Goal: Task Accomplishment & Management: Use online tool/utility

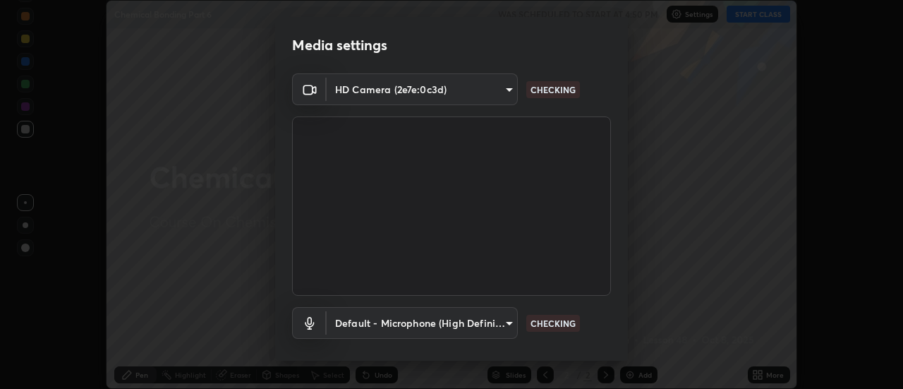
scroll to position [74, 0]
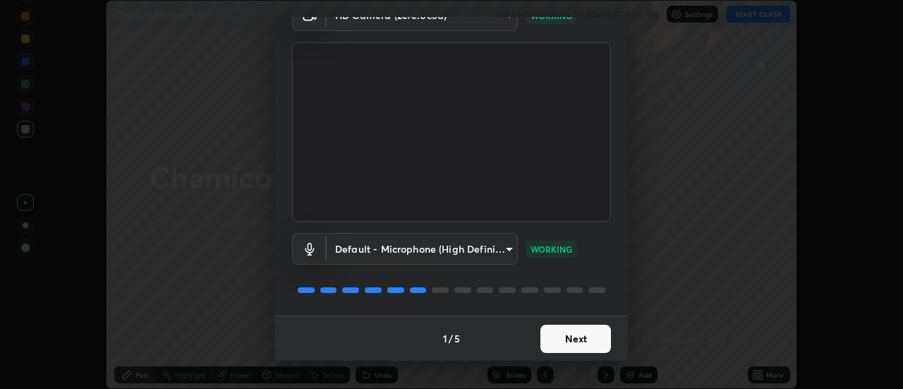
click at [560, 339] on button "Next" at bounding box center [575, 338] width 71 height 28
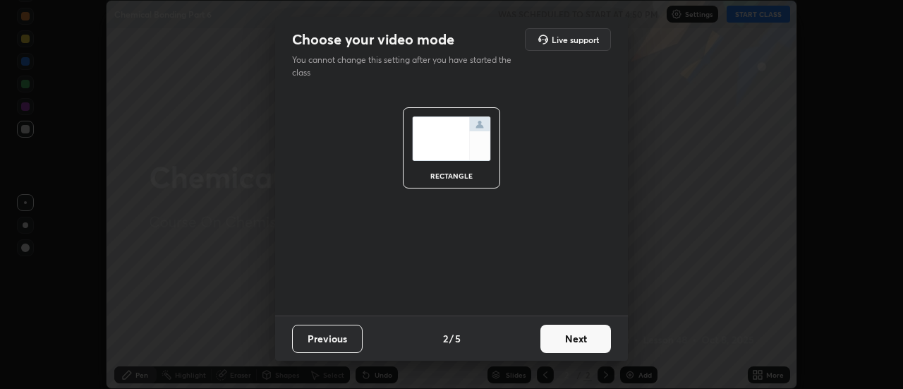
click at [561, 344] on button "Next" at bounding box center [575, 338] width 71 height 28
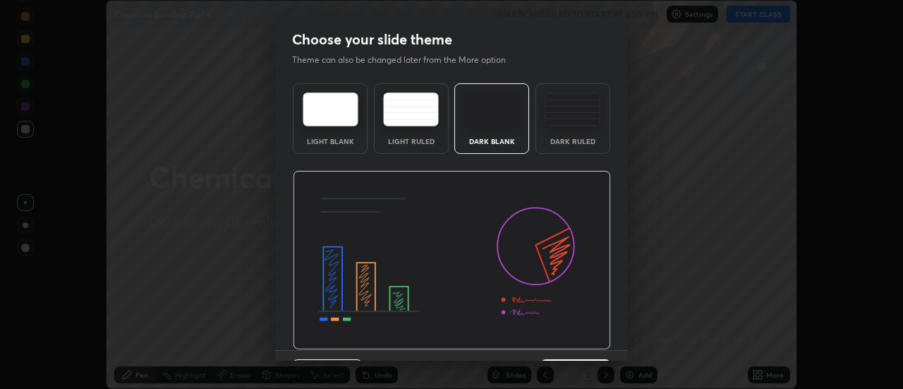
click at [566, 348] on img at bounding box center [452, 260] width 318 height 179
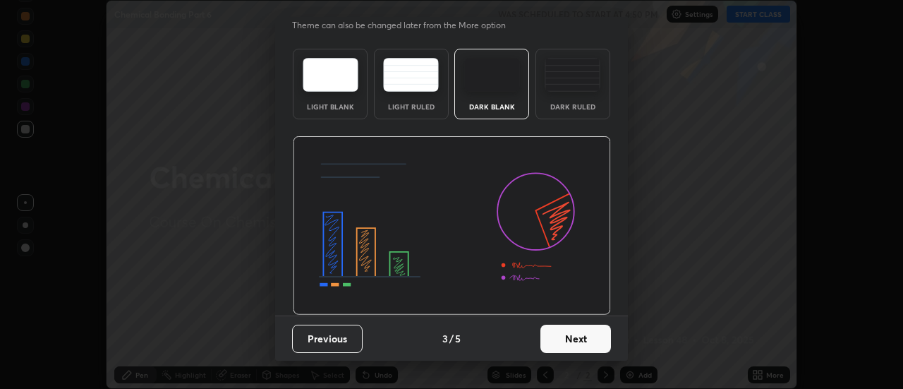
click at [566, 349] on button "Next" at bounding box center [575, 338] width 71 height 28
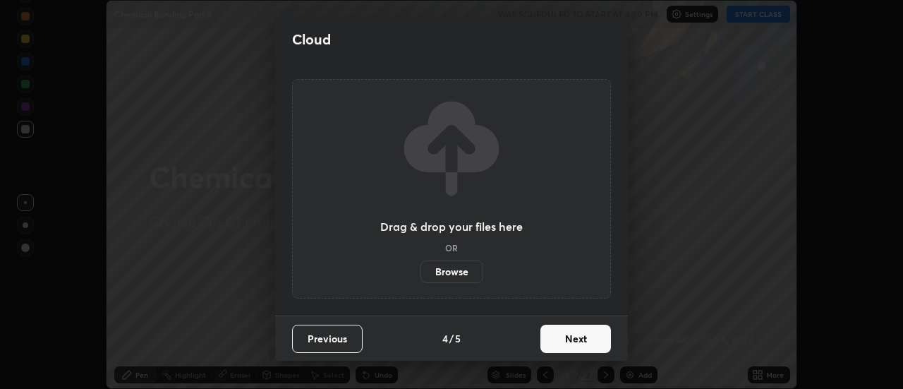
click at [567, 342] on button "Next" at bounding box center [575, 338] width 71 height 28
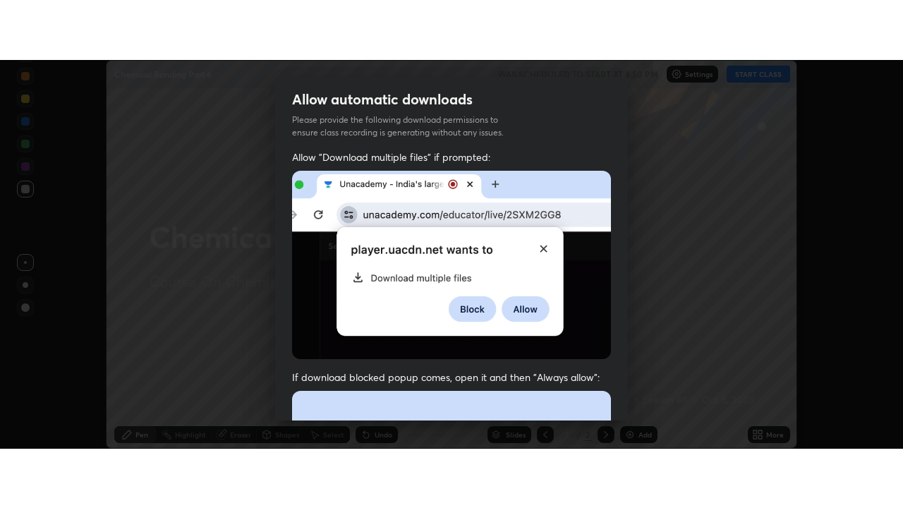
scroll to position [362, 0]
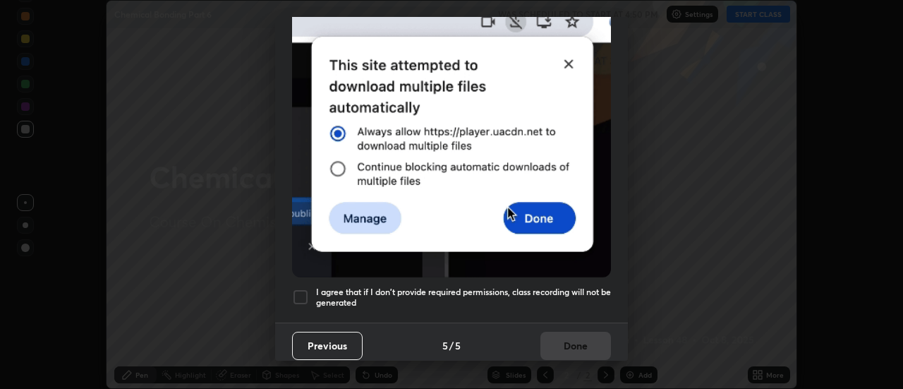
click at [533, 291] on h5 "I agree that if I don't provide required permissions, class recording will not …" at bounding box center [463, 297] width 295 height 22
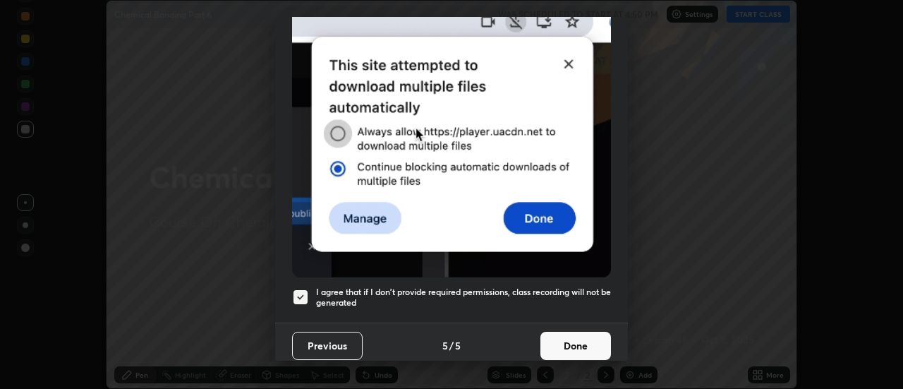
click at [567, 332] on button "Done" at bounding box center [575, 346] width 71 height 28
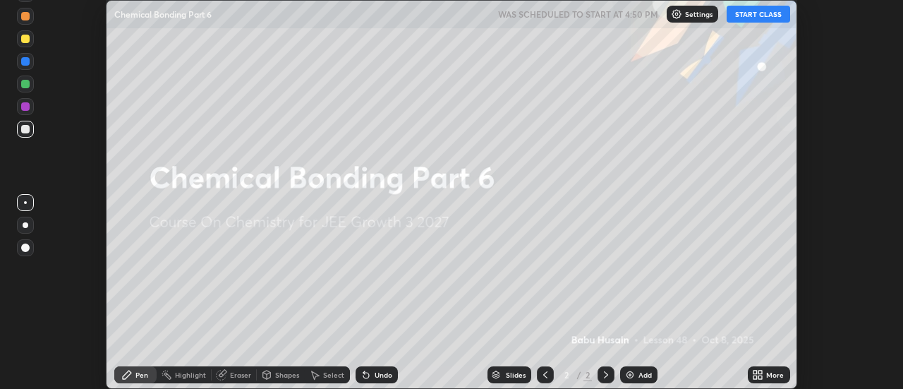
click at [760, 9] on button "START CLASS" at bounding box center [758, 14] width 63 height 17
click at [633, 375] on img at bounding box center [629, 374] width 11 height 11
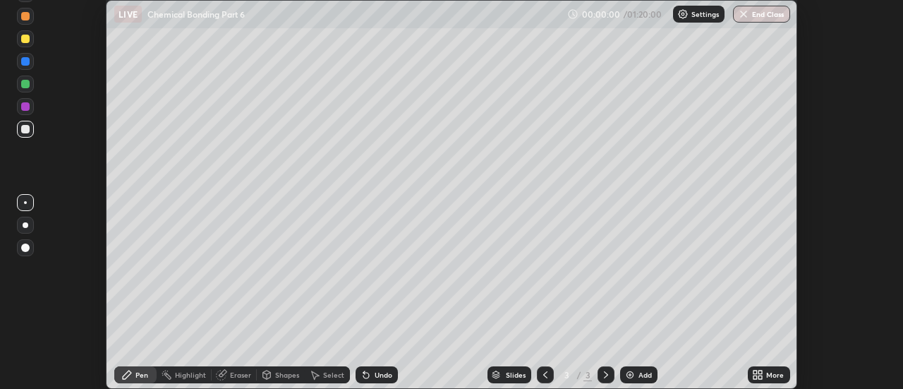
click at [759, 371] on icon at bounding box center [761, 372] width 4 height 4
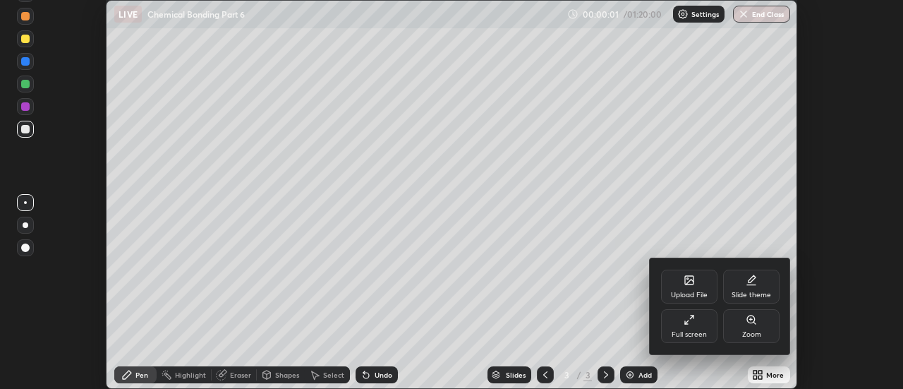
click at [701, 309] on div "Full screen" at bounding box center [689, 326] width 56 height 34
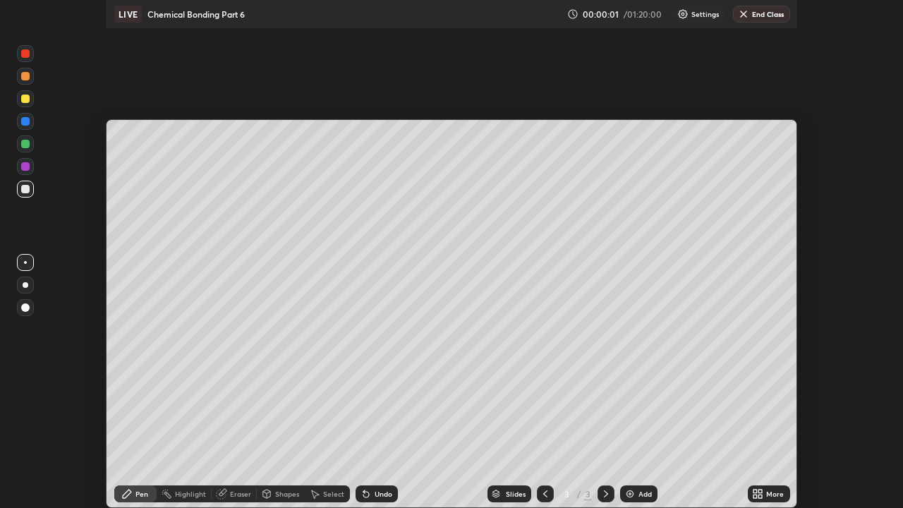
scroll to position [508, 903]
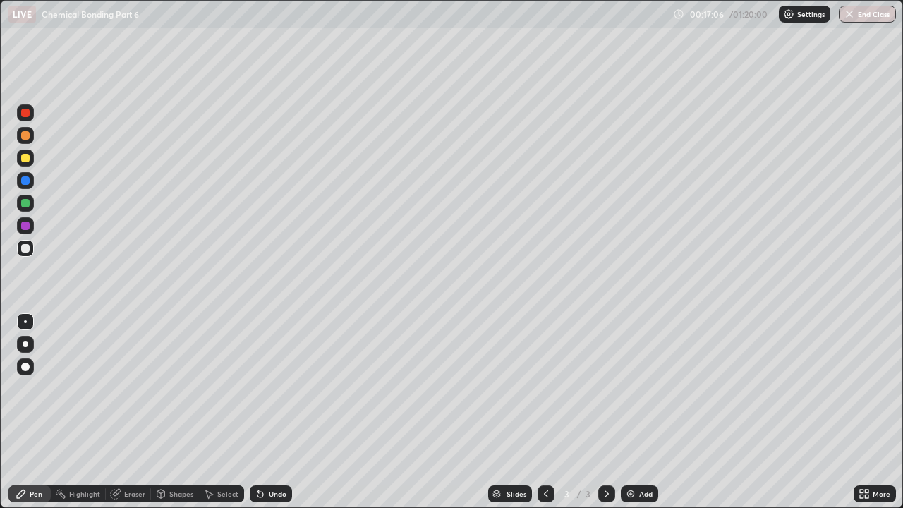
click at [274, 388] on div "Undo" at bounding box center [271, 493] width 42 height 17
click at [647, 388] on div "Add" at bounding box center [645, 493] width 13 height 7
click at [23, 136] on div at bounding box center [25, 135] width 8 height 8
click at [28, 162] on div at bounding box center [25, 158] width 8 height 8
click at [39, 388] on div "Pen" at bounding box center [36, 493] width 13 height 7
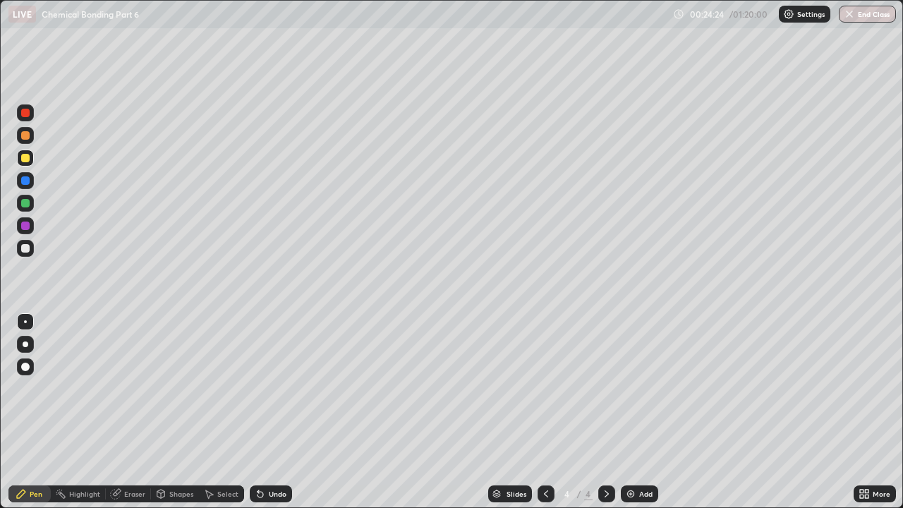
click at [25, 322] on div at bounding box center [25, 321] width 3 height 3
click at [28, 346] on div at bounding box center [25, 344] width 17 height 17
click at [27, 139] on div at bounding box center [25, 135] width 8 height 8
click at [28, 178] on div at bounding box center [25, 180] width 8 height 8
click at [35, 388] on div "Pen" at bounding box center [36, 493] width 13 height 7
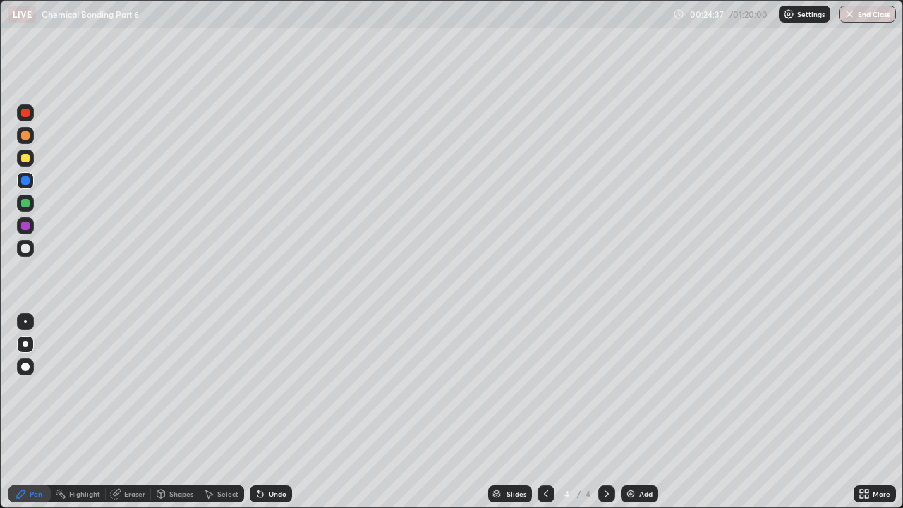
click at [25, 322] on div at bounding box center [25, 321] width 3 height 3
click at [29, 180] on div at bounding box center [25, 180] width 8 height 8
click at [24, 255] on div at bounding box center [25, 248] width 17 height 17
click at [279, 388] on div "Undo" at bounding box center [278, 493] width 18 height 7
click at [28, 184] on div at bounding box center [25, 180] width 17 height 17
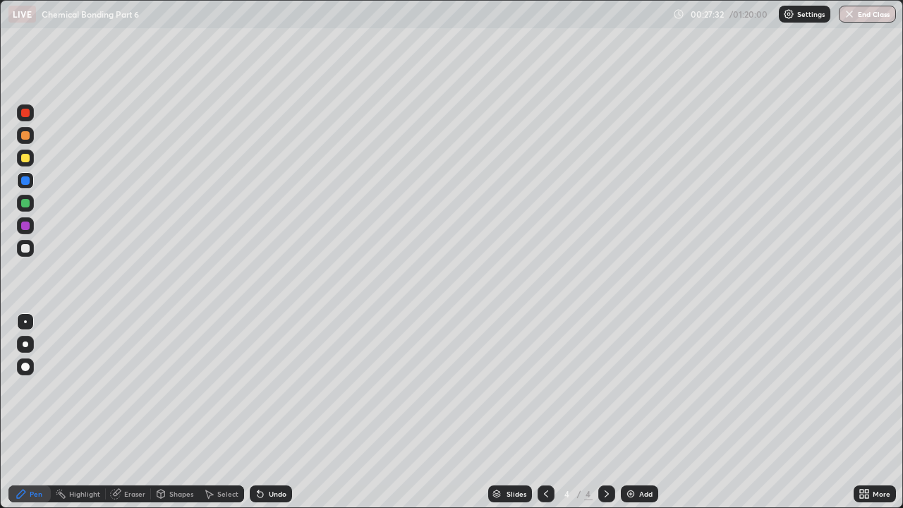
click at [169, 388] on div "Shapes" at bounding box center [181, 493] width 24 height 7
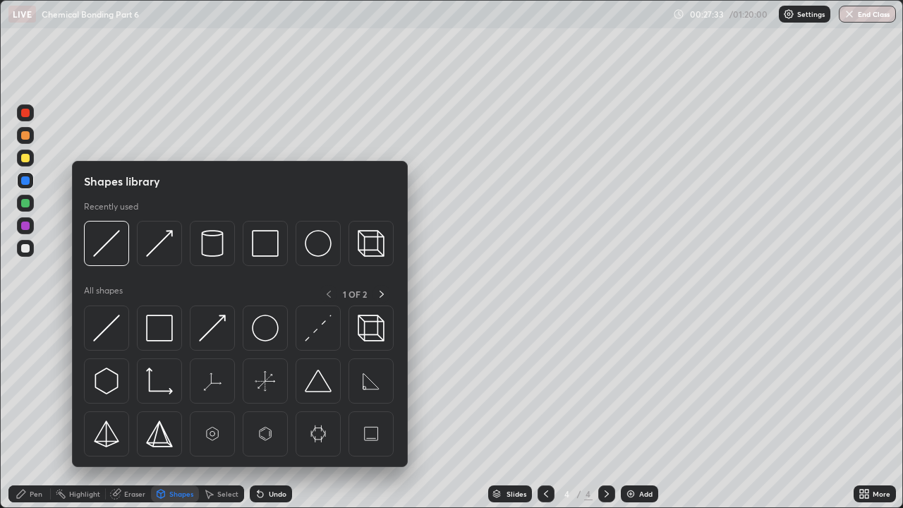
click at [121, 388] on div "Eraser" at bounding box center [128, 493] width 45 height 17
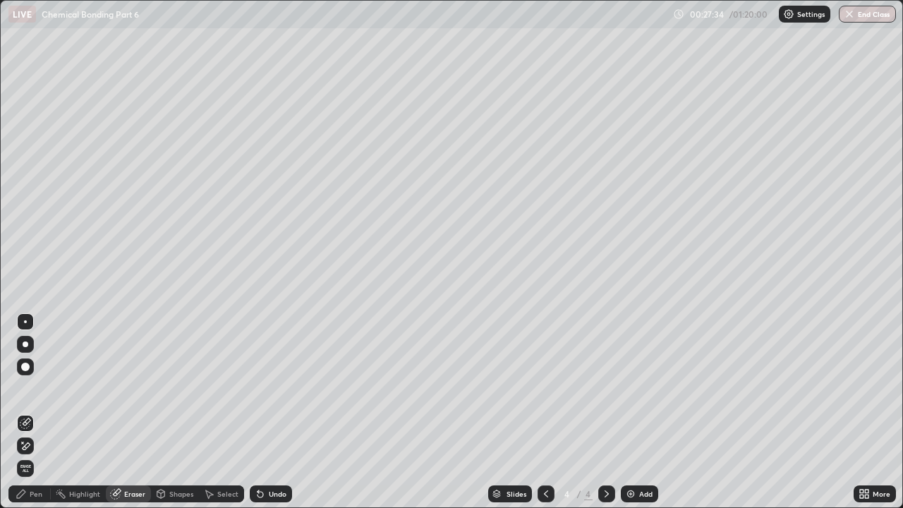
click at [167, 388] on div "Shapes" at bounding box center [175, 493] width 48 height 17
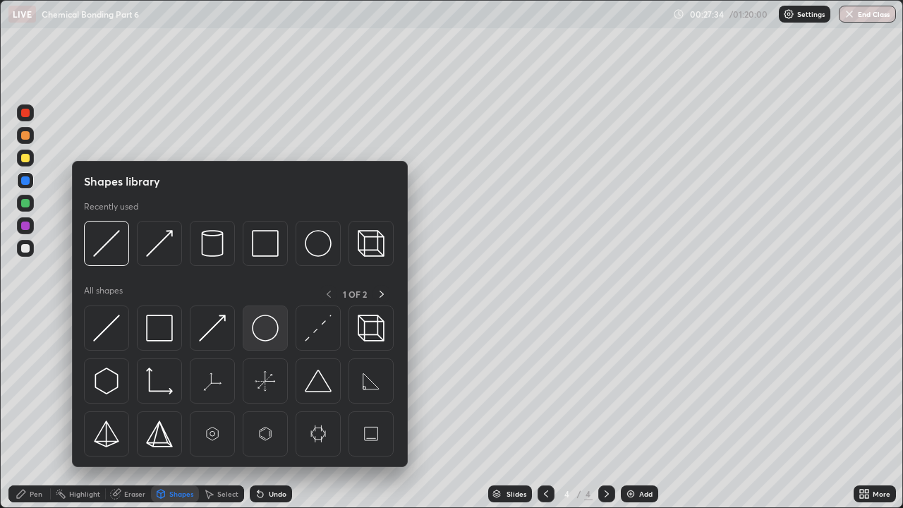
click at [262, 331] on img at bounding box center [265, 328] width 27 height 27
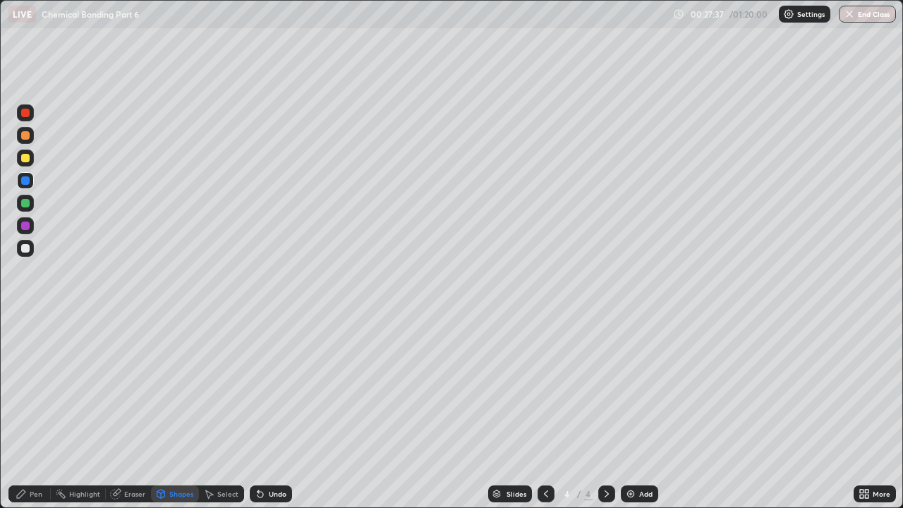
click at [269, 388] on div "Undo" at bounding box center [278, 493] width 18 height 7
click at [18, 154] on div at bounding box center [25, 158] width 17 height 17
click at [26, 245] on div at bounding box center [25, 248] width 8 height 8
click at [32, 388] on div "Pen" at bounding box center [36, 493] width 13 height 7
click at [28, 138] on div at bounding box center [25, 135] width 8 height 8
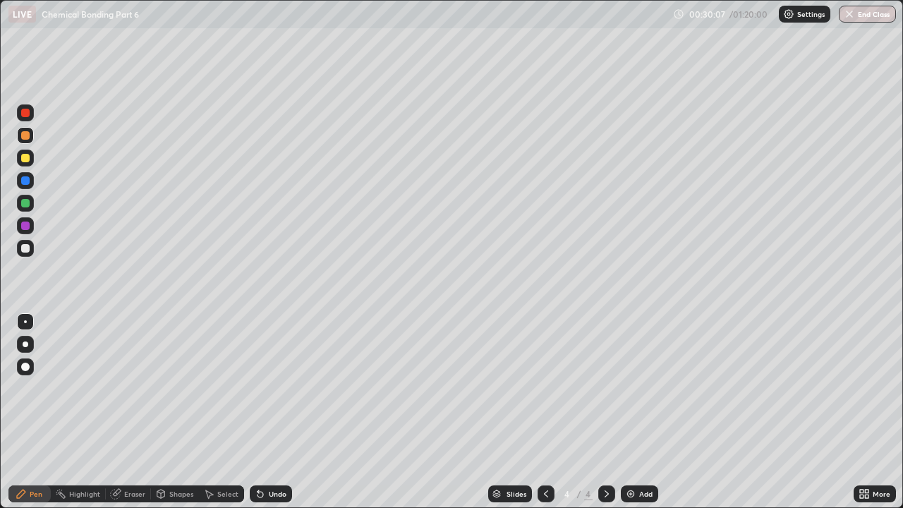
click at [25, 250] on div at bounding box center [25, 248] width 8 height 8
click at [269, 388] on div "Undo" at bounding box center [278, 493] width 18 height 7
click at [267, 388] on div "Undo" at bounding box center [271, 493] width 42 height 17
click at [272, 388] on div "Undo" at bounding box center [278, 493] width 18 height 7
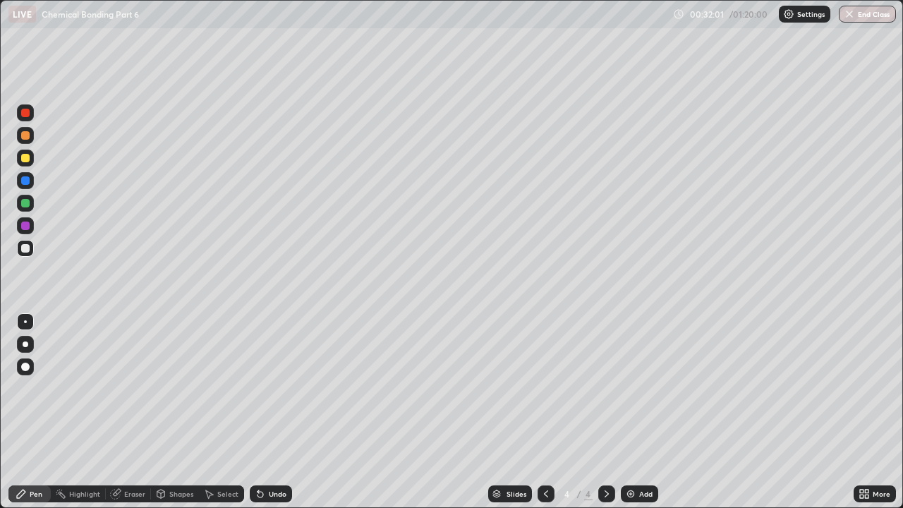
click at [269, 388] on div "Undo" at bounding box center [278, 493] width 18 height 7
click at [636, 388] on div "Add" at bounding box center [639, 493] width 37 height 17
click at [23, 132] on div at bounding box center [25, 135] width 8 height 8
click at [539, 388] on div at bounding box center [546, 493] width 17 height 17
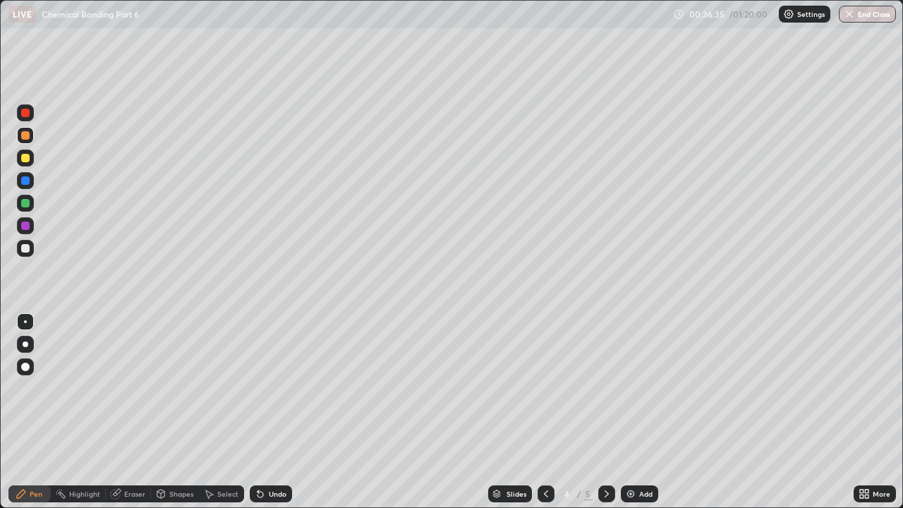
click at [641, 388] on div "Add" at bounding box center [645, 493] width 13 height 7
click at [25, 137] on div at bounding box center [25, 135] width 8 height 8
click at [23, 181] on div at bounding box center [25, 180] width 8 height 8
click at [27, 204] on div at bounding box center [25, 203] width 8 height 8
click at [269, 388] on div "Undo" at bounding box center [271, 493] width 42 height 17
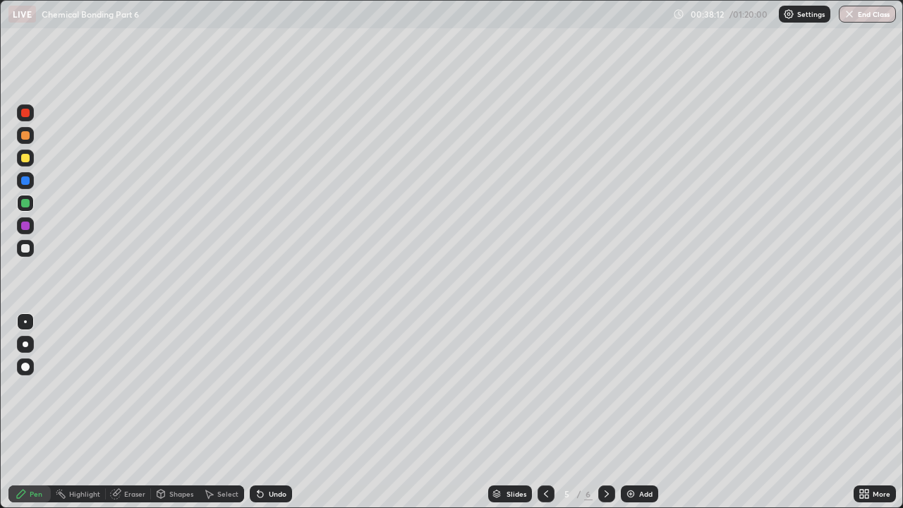
click at [269, 388] on div "Undo" at bounding box center [271, 493] width 42 height 17
click at [263, 388] on icon at bounding box center [260, 493] width 11 height 11
click at [262, 388] on icon at bounding box center [260, 493] width 11 height 11
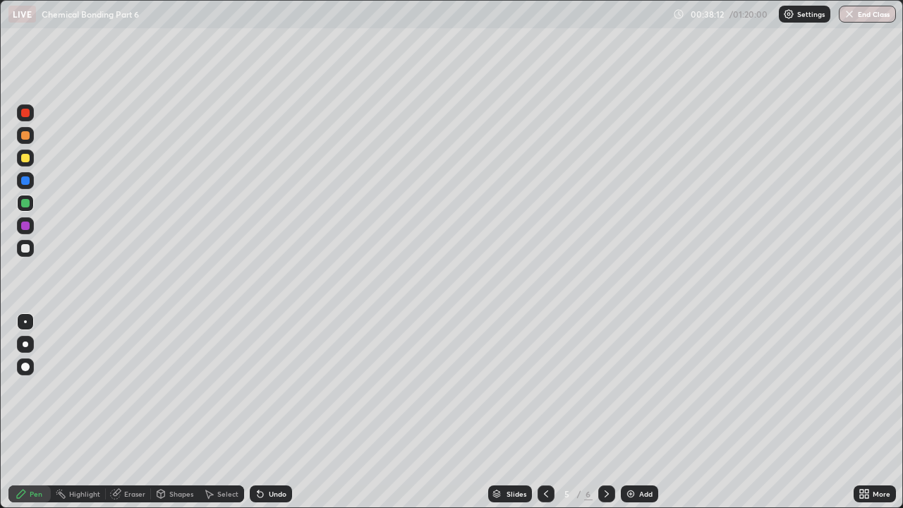
click at [262, 388] on icon at bounding box center [260, 493] width 11 height 11
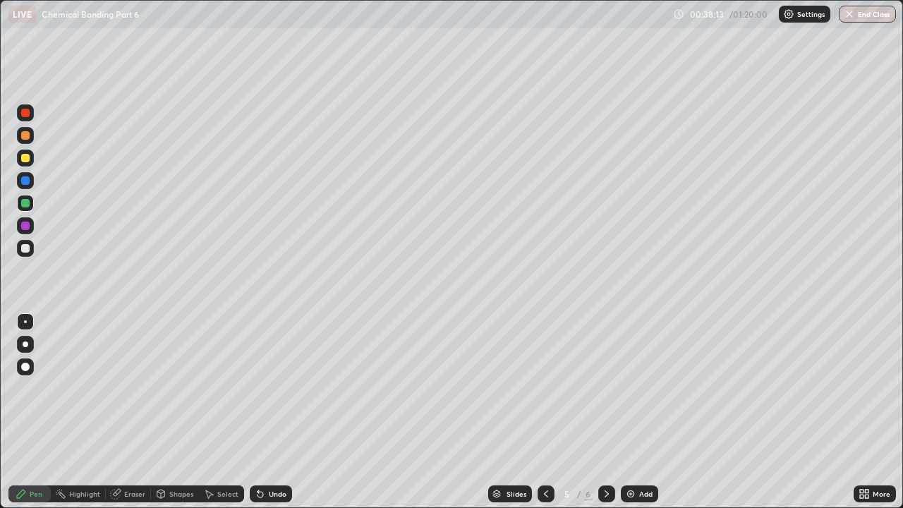
click at [263, 388] on icon at bounding box center [260, 493] width 11 height 11
click at [264, 388] on div "Undo" at bounding box center [271, 493] width 42 height 17
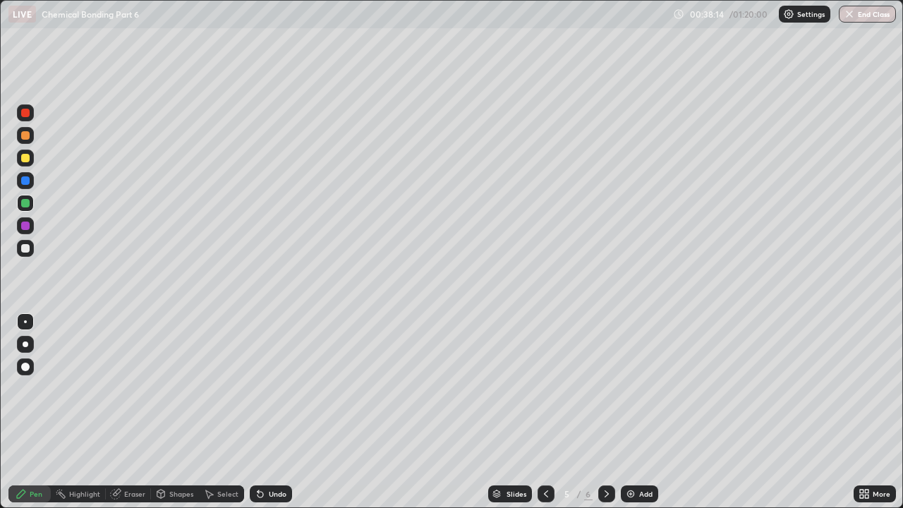
click at [257, 388] on icon at bounding box center [257, 490] width 1 height 1
click at [261, 388] on icon at bounding box center [260, 493] width 11 height 11
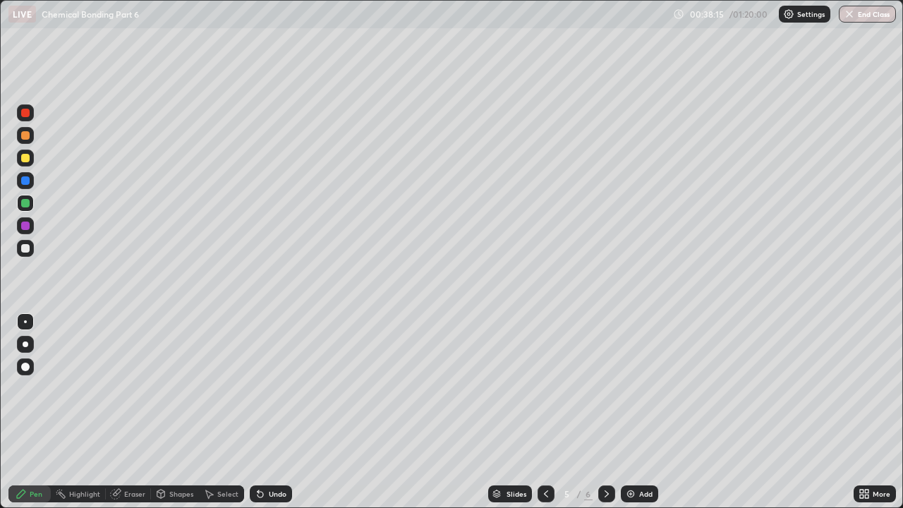
click at [257, 388] on icon at bounding box center [260, 493] width 11 height 11
click at [260, 388] on div "Undo" at bounding box center [268, 494] width 48 height 28
click at [280, 388] on div "Undo" at bounding box center [278, 493] width 18 height 7
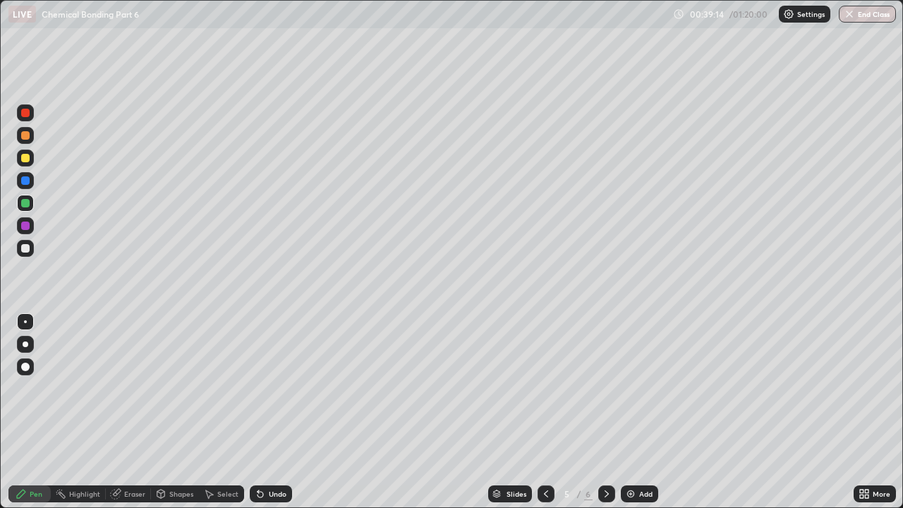
click at [286, 388] on div "Undo" at bounding box center [271, 493] width 42 height 17
click at [33, 251] on div at bounding box center [25, 248] width 17 height 17
click at [25, 138] on div at bounding box center [25, 135] width 8 height 8
click at [25, 243] on div at bounding box center [25, 248] width 17 height 17
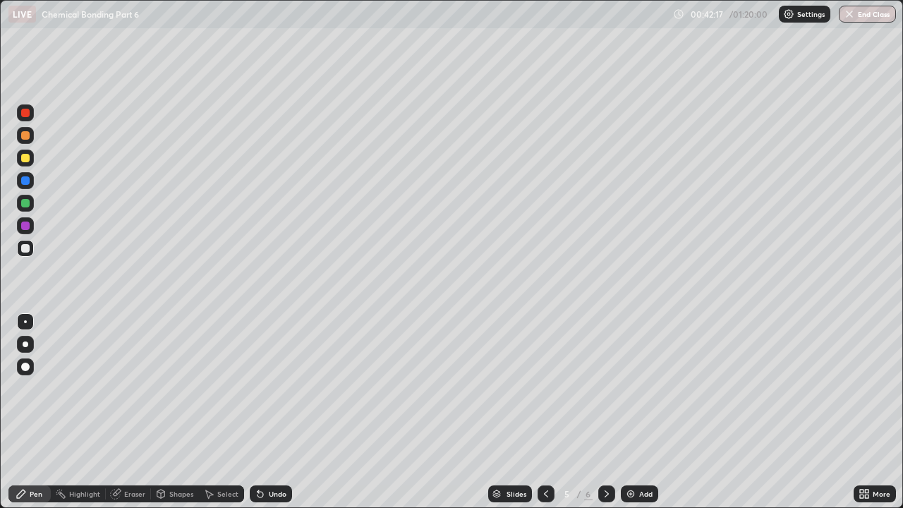
click at [25, 159] on div at bounding box center [25, 158] width 8 height 8
click at [25, 248] on div at bounding box center [25, 248] width 8 height 8
click at [269, 388] on div "Undo" at bounding box center [278, 493] width 18 height 7
click at [265, 388] on div "Undo" at bounding box center [271, 493] width 42 height 17
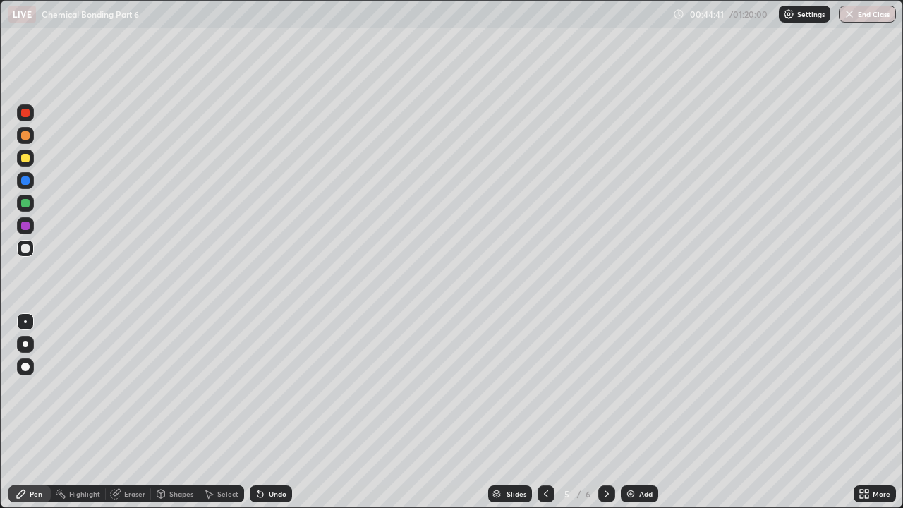
click at [271, 388] on div "Undo" at bounding box center [278, 493] width 18 height 7
click at [272, 388] on div "Undo" at bounding box center [278, 493] width 18 height 7
click at [27, 127] on div at bounding box center [25, 135] width 17 height 17
click at [27, 111] on div at bounding box center [25, 113] width 8 height 8
click at [26, 182] on div at bounding box center [25, 180] width 8 height 8
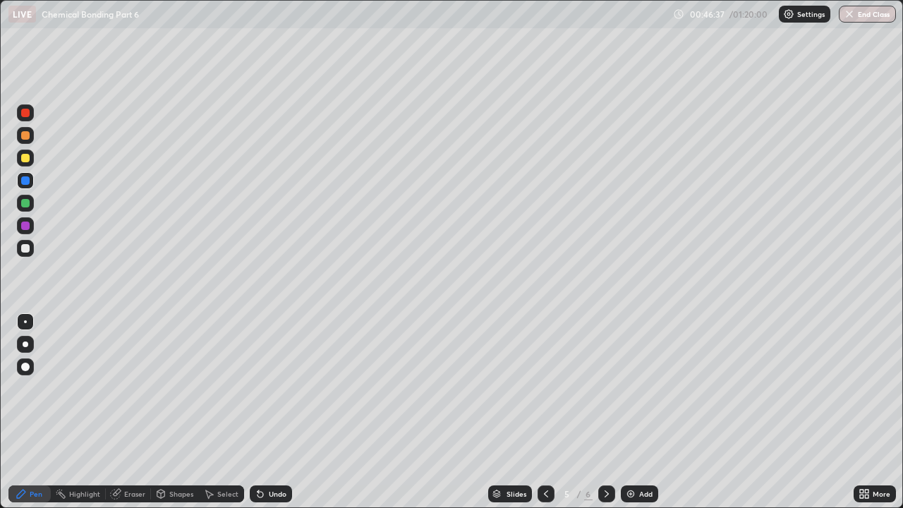
click at [278, 388] on div "Undo" at bounding box center [278, 493] width 18 height 7
click at [271, 388] on div "Undo" at bounding box center [278, 493] width 18 height 7
click at [277, 388] on div "Undo" at bounding box center [278, 493] width 18 height 7
click at [634, 388] on img at bounding box center [630, 493] width 11 height 11
click at [25, 136] on div at bounding box center [25, 135] width 8 height 8
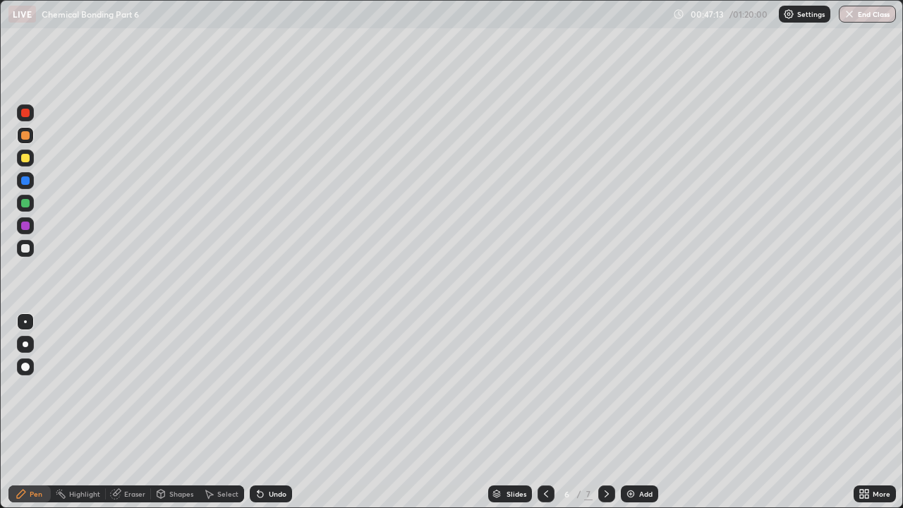
click at [24, 183] on div at bounding box center [25, 180] width 8 height 8
click at [26, 114] on div at bounding box center [25, 113] width 8 height 8
click at [125, 388] on div "Eraser" at bounding box center [134, 493] width 21 height 7
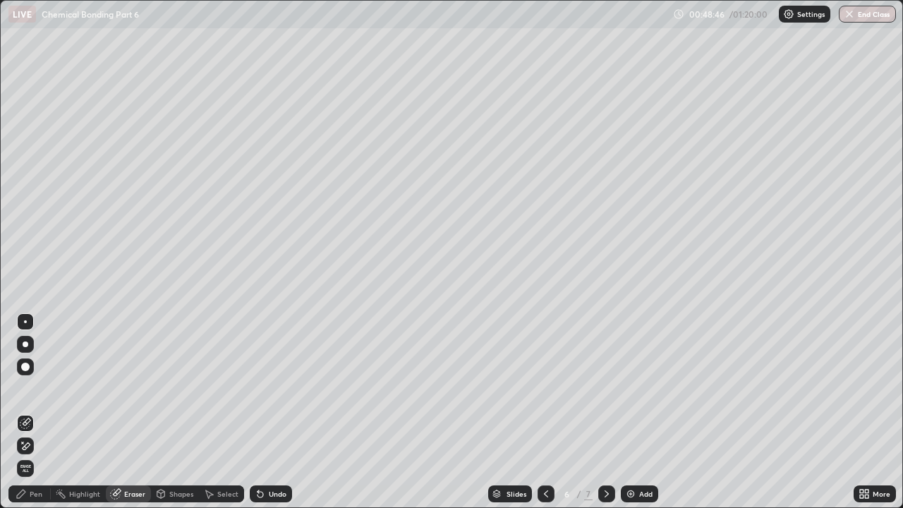
click at [24, 388] on icon at bounding box center [21, 494] width 8 height 8
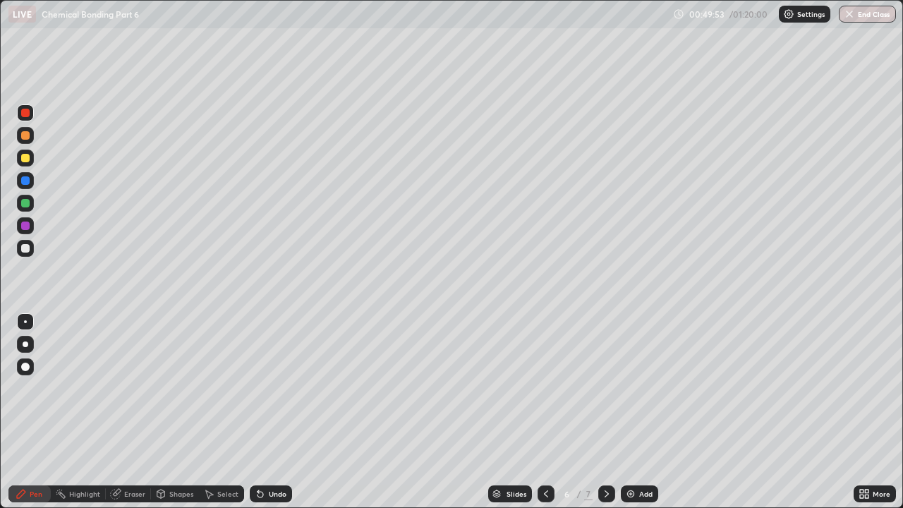
click at [32, 185] on div at bounding box center [25, 180] width 17 height 17
click at [26, 154] on div at bounding box center [25, 158] width 8 height 8
click at [538, 388] on div at bounding box center [546, 493] width 17 height 17
click at [603, 388] on icon at bounding box center [606, 493] width 11 height 11
click at [604, 388] on icon at bounding box center [606, 493] width 11 height 11
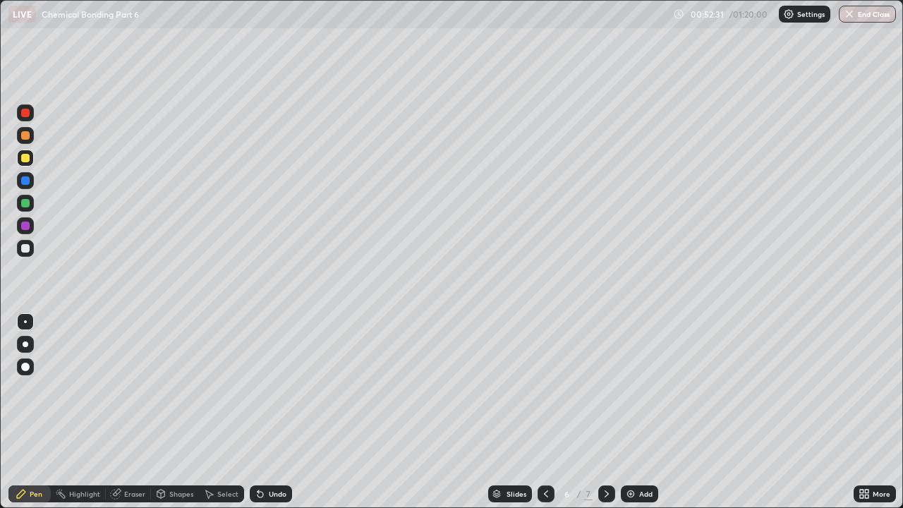
click at [605, 388] on icon at bounding box center [606, 493] width 11 height 11
click at [546, 388] on icon at bounding box center [545, 493] width 11 height 11
click at [26, 181] on div at bounding box center [25, 180] width 8 height 8
click at [25, 160] on div at bounding box center [25, 158] width 8 height 8
click at [544, 388] on icon at bounding box center [545, 493] width 11 height 11
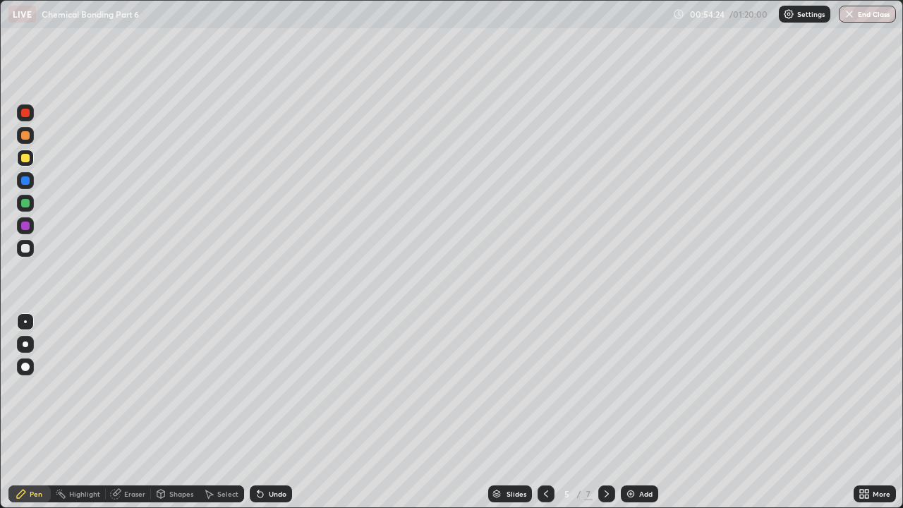
click at [561, 388] on div "5" at bounding box center [567, 494] width 14 height 8
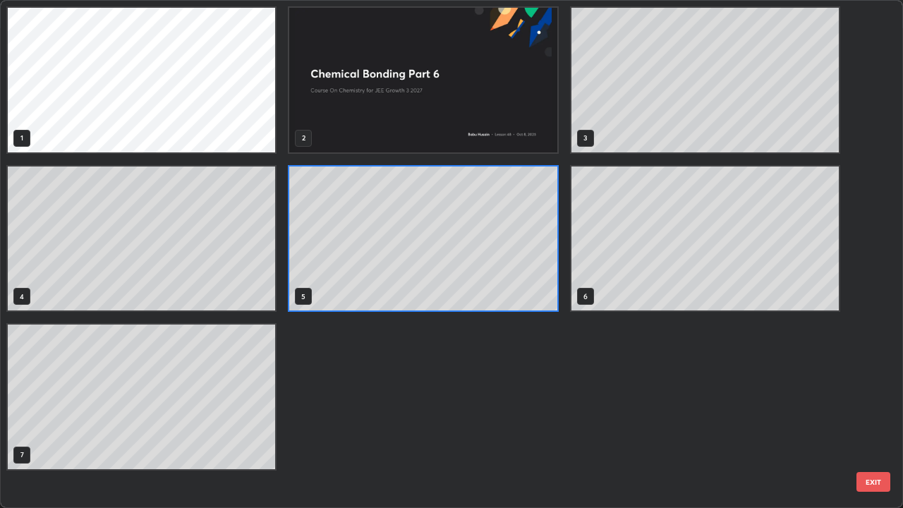
scroll to position [502, 894]
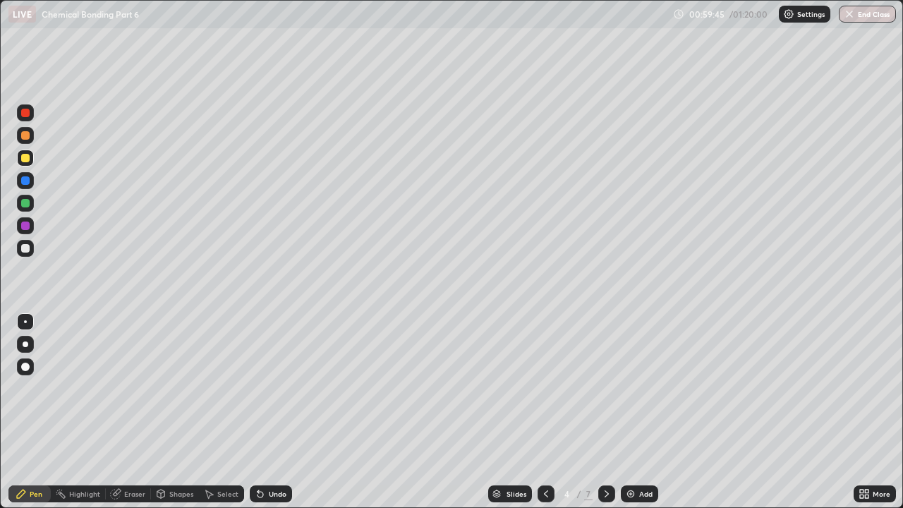
click at [607, 388] on icon at bounding box center [606, 493] width 11 height 11
click at [545, 388] on icon at bounding box center [545, 493] width 11 height 11
click at [603, 388] on icon at bounding box center [606, 493] width 11 height 11
click at [614, 388] on div at bounding box center [606, 494] width 17 height 28
click at [550, 388] on div at bounding box center [546, 493] width 17 height 17
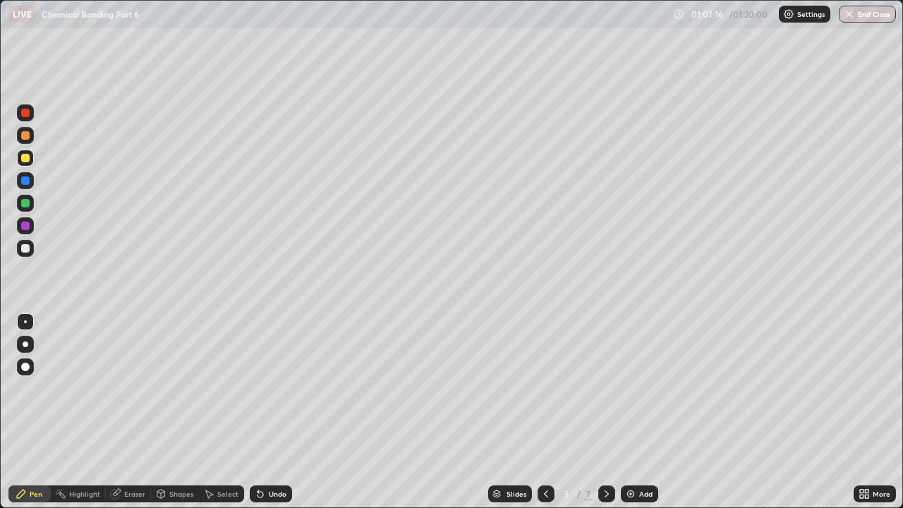
click at [598, 388] on div at bounding box center [606, 494] width 17 height 28
click at [605, 388] on icon at bounding box center [606, 493] width 11 height 11
click at [611, 388] on div at bounding box center [606, 493] width 17 height 17
click at [545, 388] on div at bounding box center [546, 494] width 17 height 28
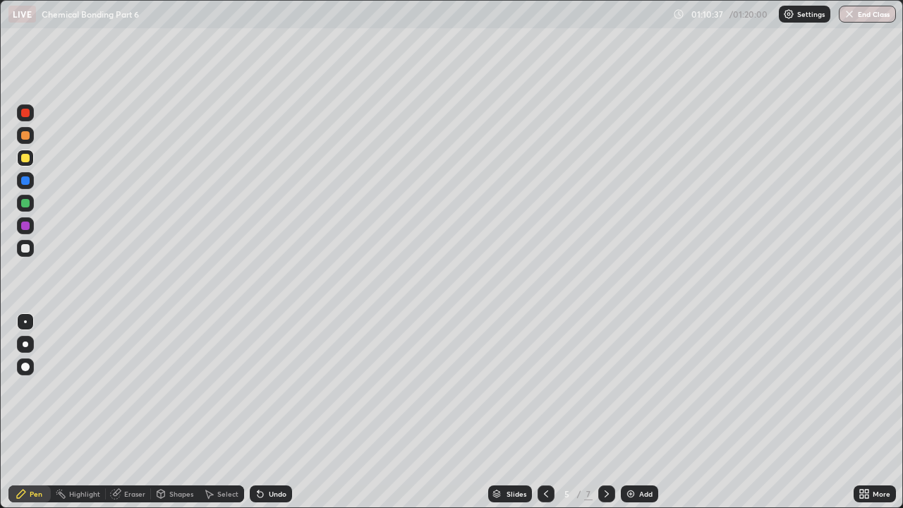
click at [605, 388] on icon at bounding box center [606, 493] width 11 height 11
click at [124, 388] on div "Eraser" at bounding box center [134, 493] width 21 height 7
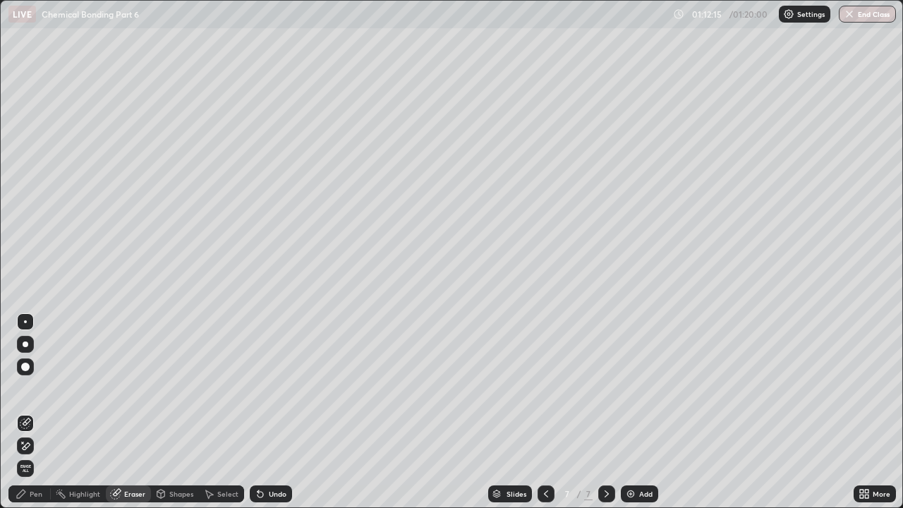
click at [32, 388] on div "Pen" at bounding box center [36, 493] width 13 height 7
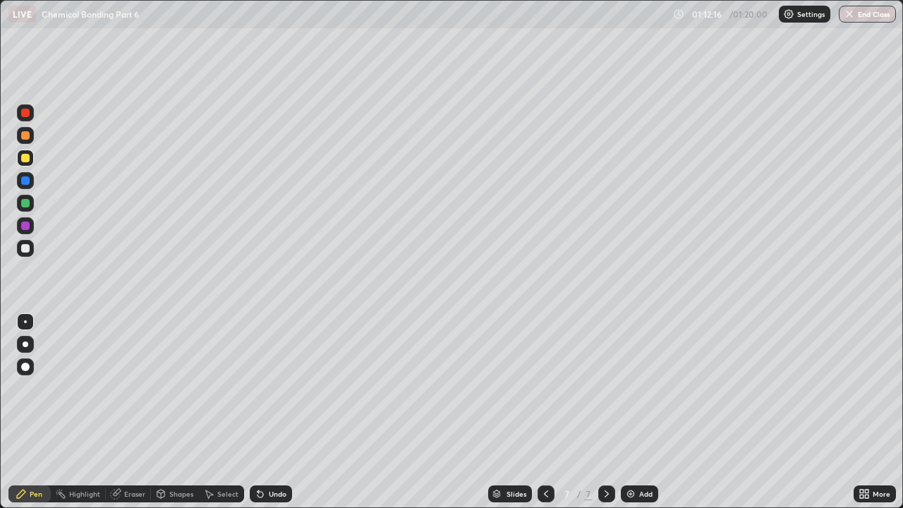
click at [26, 156] on div at bounding box center [25, 158] width 8 height 8
click at [263, 388] on icon at bounding box center [260, 493] width 11 height 11
click at [269, 388] on div "Undo" at bounding box center [271, 493] width 42 height 17
click at [277, 388] on div "Undo" at bounding box center [278, 493] width 18 height 7
click at [274, 388] on div "Undo" at bounding box center [278, 493] width 18 height 7
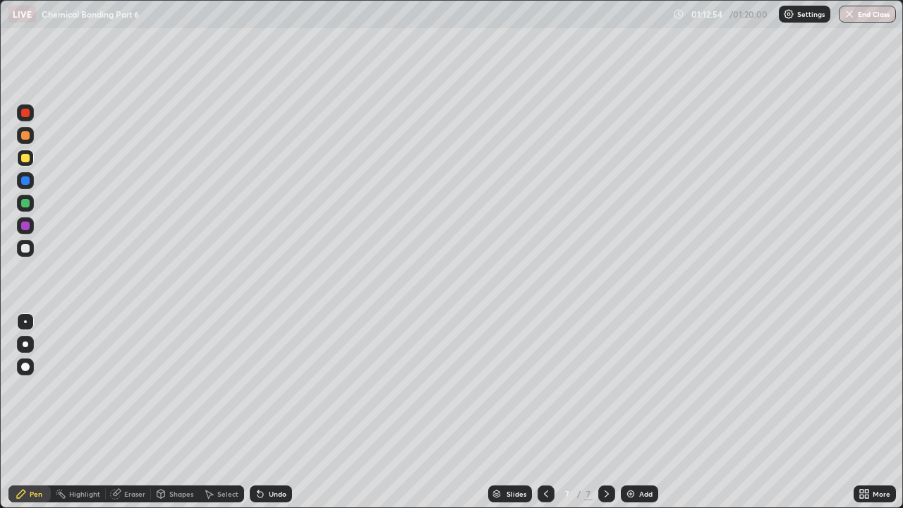
click at [135, 388] on div "Eraser" at bounding box center [134, 493] width 21 height 7
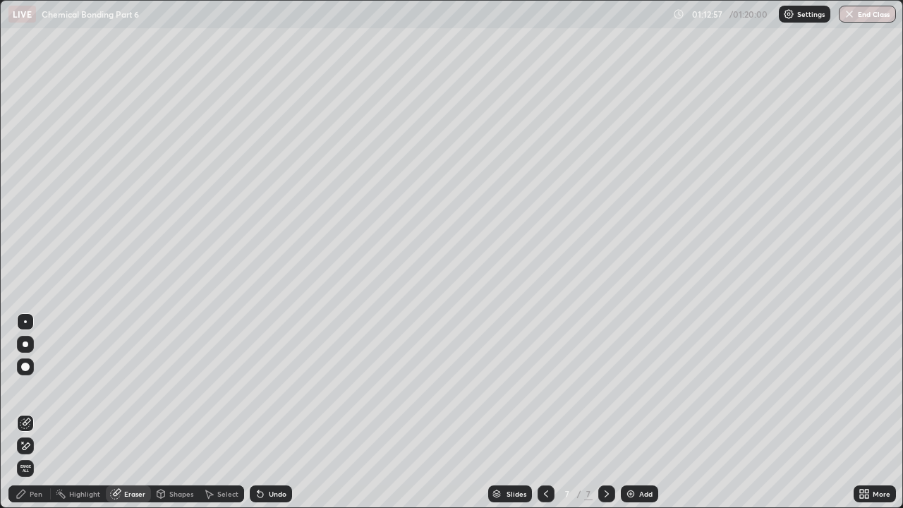
click at [30, 388] on div "Pen" at bounding box center [36, 493] width 13 height 7
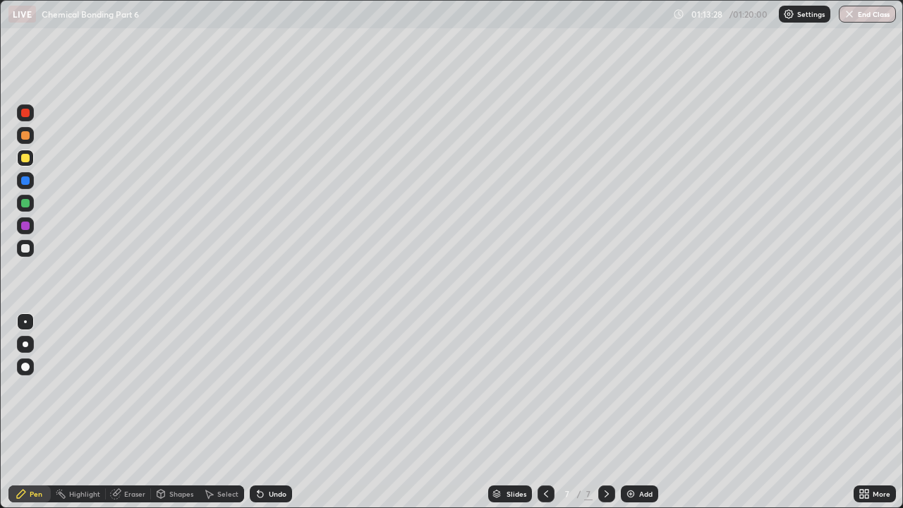
click at [23, 178] on div at bounding box center [25, 180] width 8 height 8
click at [25, 246] on div at bounding box center [25, 248] width 8 height 8
click at [28, 182] on div at bounding box center [25, 180] width 8 height 8
click at [23, 247] on div at bounding box center [25, 248] width 8 height 8
click at [25, 180] on div at bounding box center [25, 180] width 8 height 8
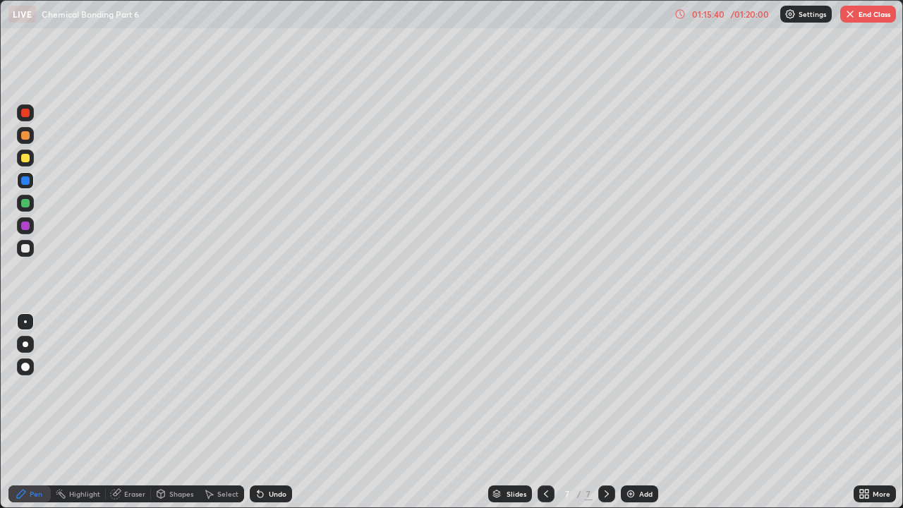
click at [25, 249] on div at bounding box center [25, 248] width 8 height 8
click at [544, 388] on icon at bounding box center [545, 493] width 11 height 11
click at [538, 388] on div at bounding box center [546, 493] width 17 height 17
click at [274, 388] on div "Undo" at bounding box center [278, 493] width 18 height 7
click at [25, 180] on div at bounding box center [25, 180] width 8 height 8
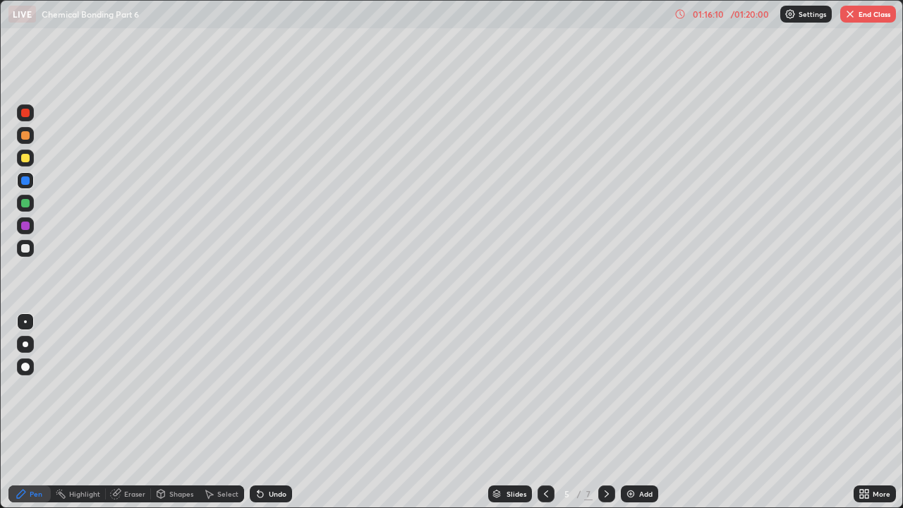
click at [607, 388] on icon at bounding box center [606, 493] width 11 height 11
click at [605, 388] on icon at bounding box center [606, 493] width 11 height 11
click at [24, 250] on div at bounding box center [25, 248] width 8 height 8
click at [24, 186] on div at bounding box center [25, 180] width 17 height 17
click at [258, 388] on icon at bounding box center [260, 495] width 6 height 6
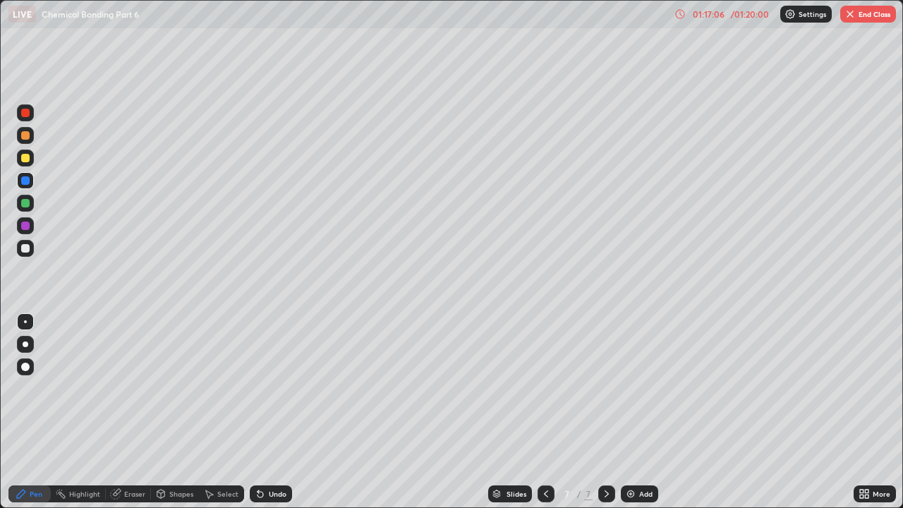
click at [26, 243] on div at bounding box center [25, 248] width 17 height 17
click at [26, 181] on div at bounding box center [25, 180] width 8 height 8
click at [26, 248] on div at bounding box center [25, 248] width 8 height 8
click at [538, 388] on div at bounding box center [546, 493] width 17 height 17
click at [545, 388] on div at bounding box center [546, 493] width 17 height 17
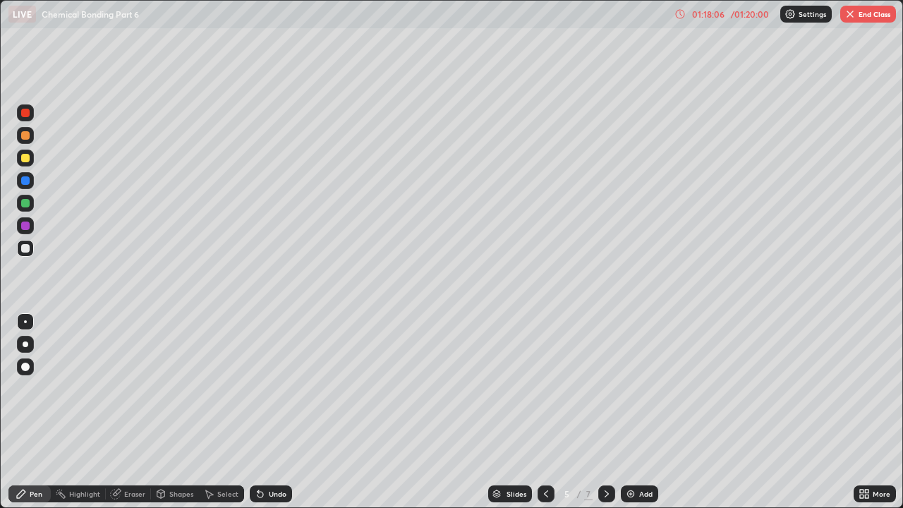
click at [605, 388] on icon at bounding box center [606, 493] width 11 height 11
click at [605, 388] on div at bounding box center [606, 493] width 17 height 17
click at [26, 203] on div at bounding box center [25, 203] width 8 height 8
click at [29, 181] on div at bounding box center [25, 180] width 8 height 8
click at [27, 183] on div at bounding box center [25, 180] width 8 height 8
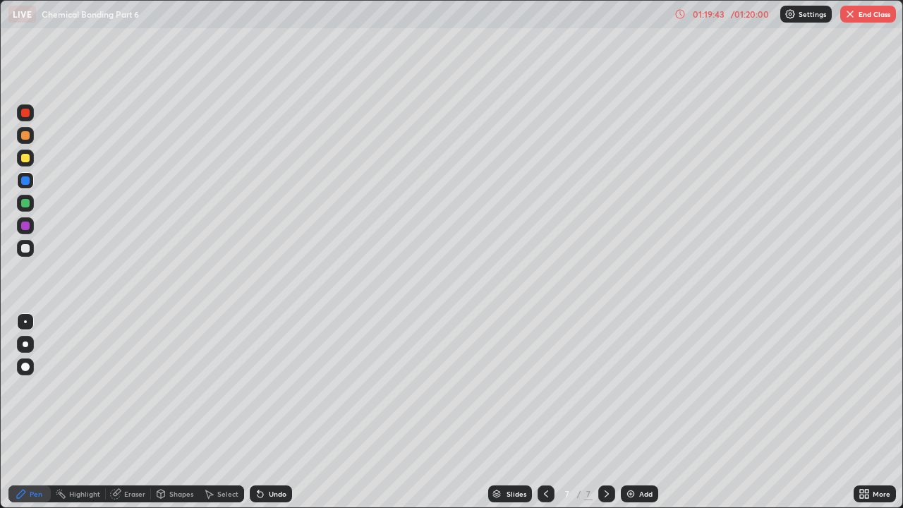
click at [679, 14] on icon at bounding box center [679, 13] width 11 height 11
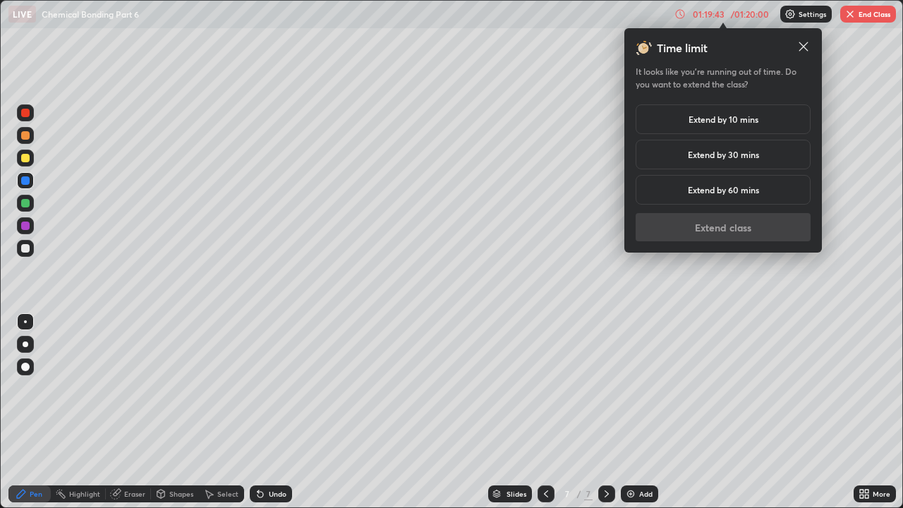
click at [718, 123] on h5 "Extend by 10 mins" at bounding box center [723, 119] width 70 height 13
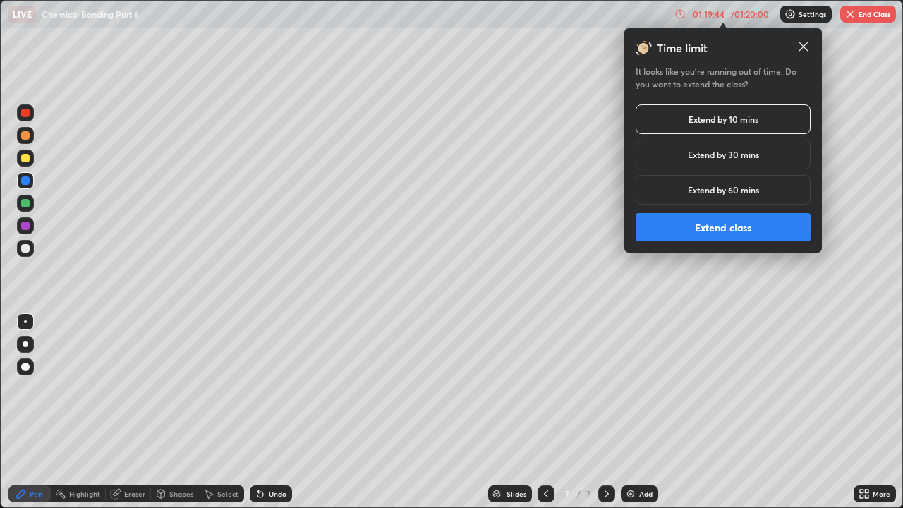
click at [743, 226] on button "Extend class" at bounding box center [723, 227] width 175 height 28
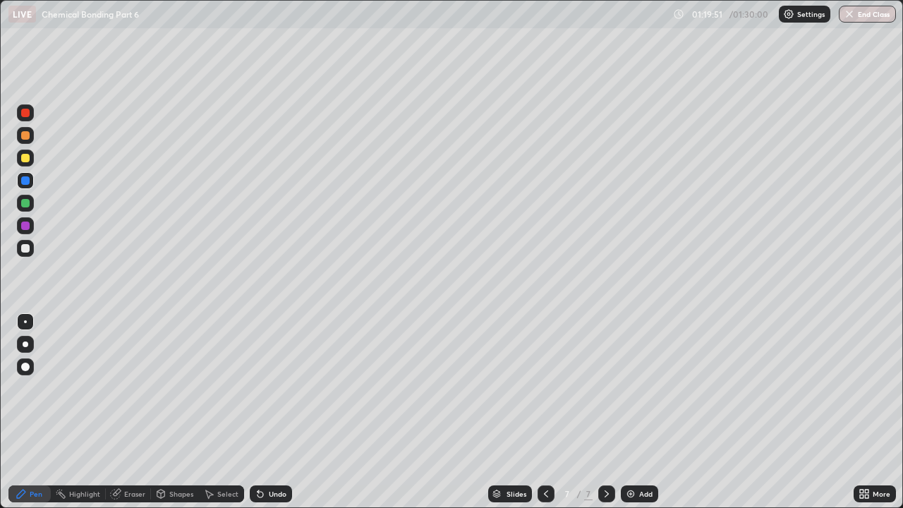
click at [26, 248] on div at bounding box center [25, 248] width 8 height 8
click at [545, 388] on icon at bounding box center [545, 493] width 11 height 11
click at [605, 388] on icon at bounding box center [606, 493] width 11 height 11
click at [28, 183] on div at bounding box center [25, 180] width 8 height 8
click at [28, 250] on div at bounding box center [25, 248] width 8 height 8
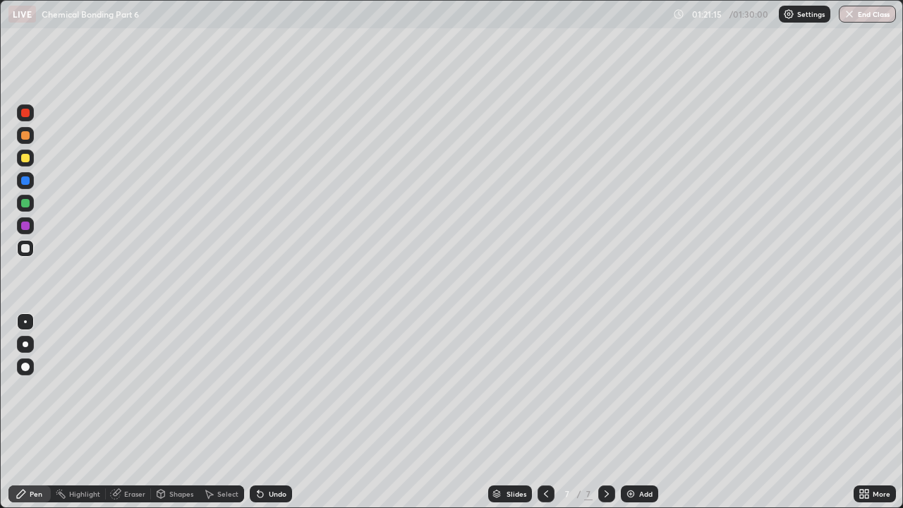
click at [25, 179] on div at bounding box center [25, 180] width 8 height 8
click at [26, 248] on div at bounding box center [25, 248] width 8 height 8
click at [542, 388] on div at bounding box center [546, 493] width 17 height 17
click at [604, 388] on icon at bounding box center [606, 493] width 11 height 11
click at [861, 18] on button "End Class" at bounding box center [868, 14] width 56 height 17
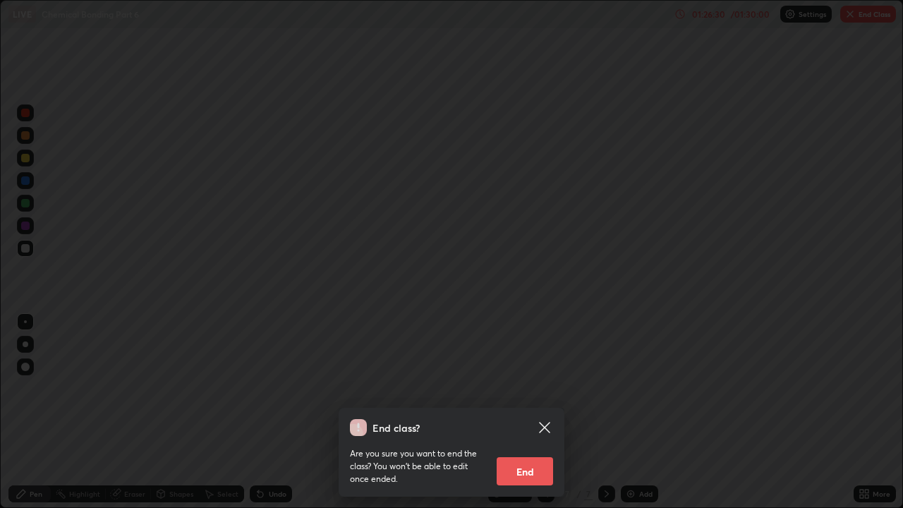
click at [538, 388] on button "End" at bounding box center [525, 471] width 56 height 28
